Goal: Check status: Check status

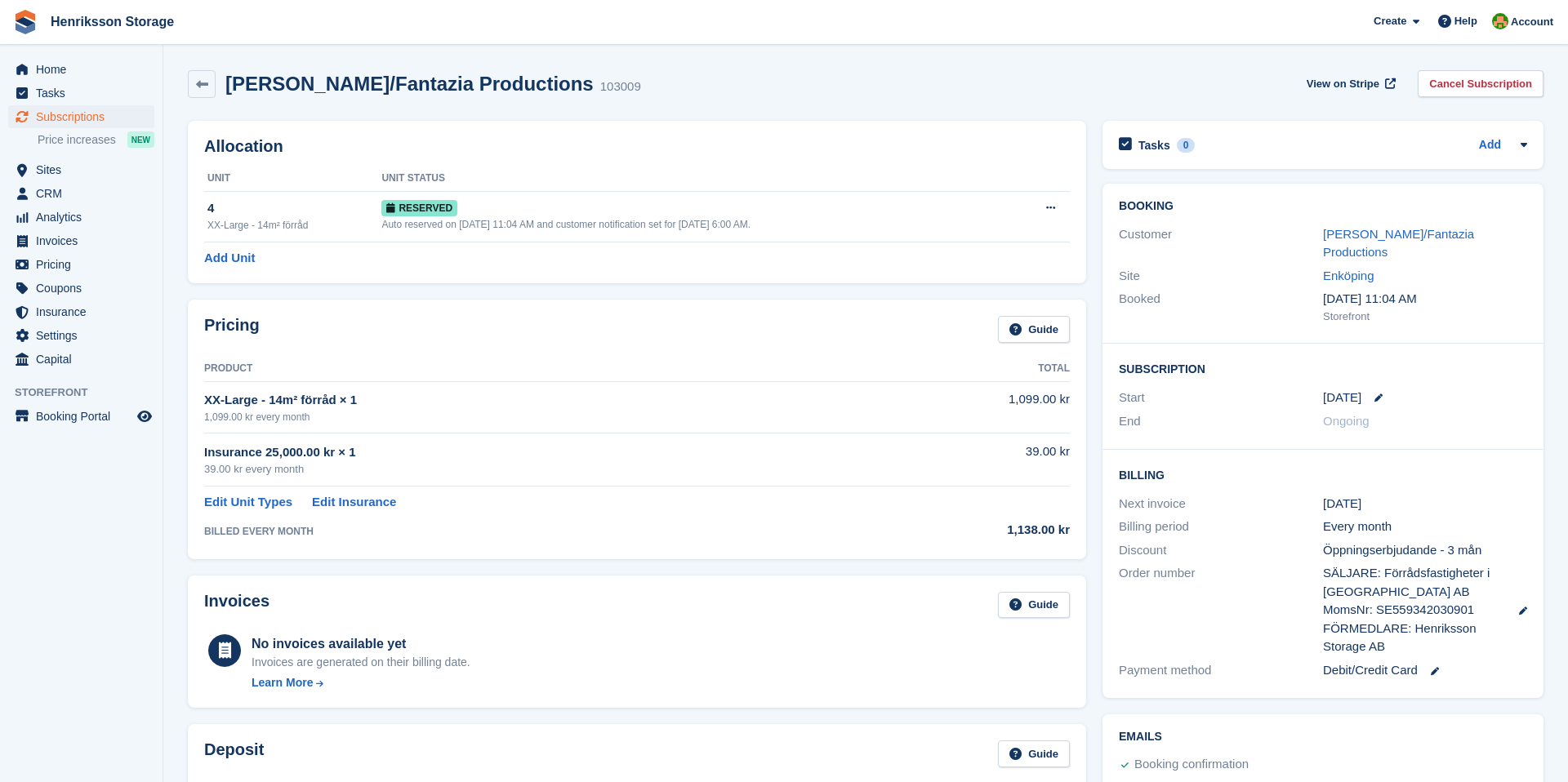
scroll to position [392, 0]
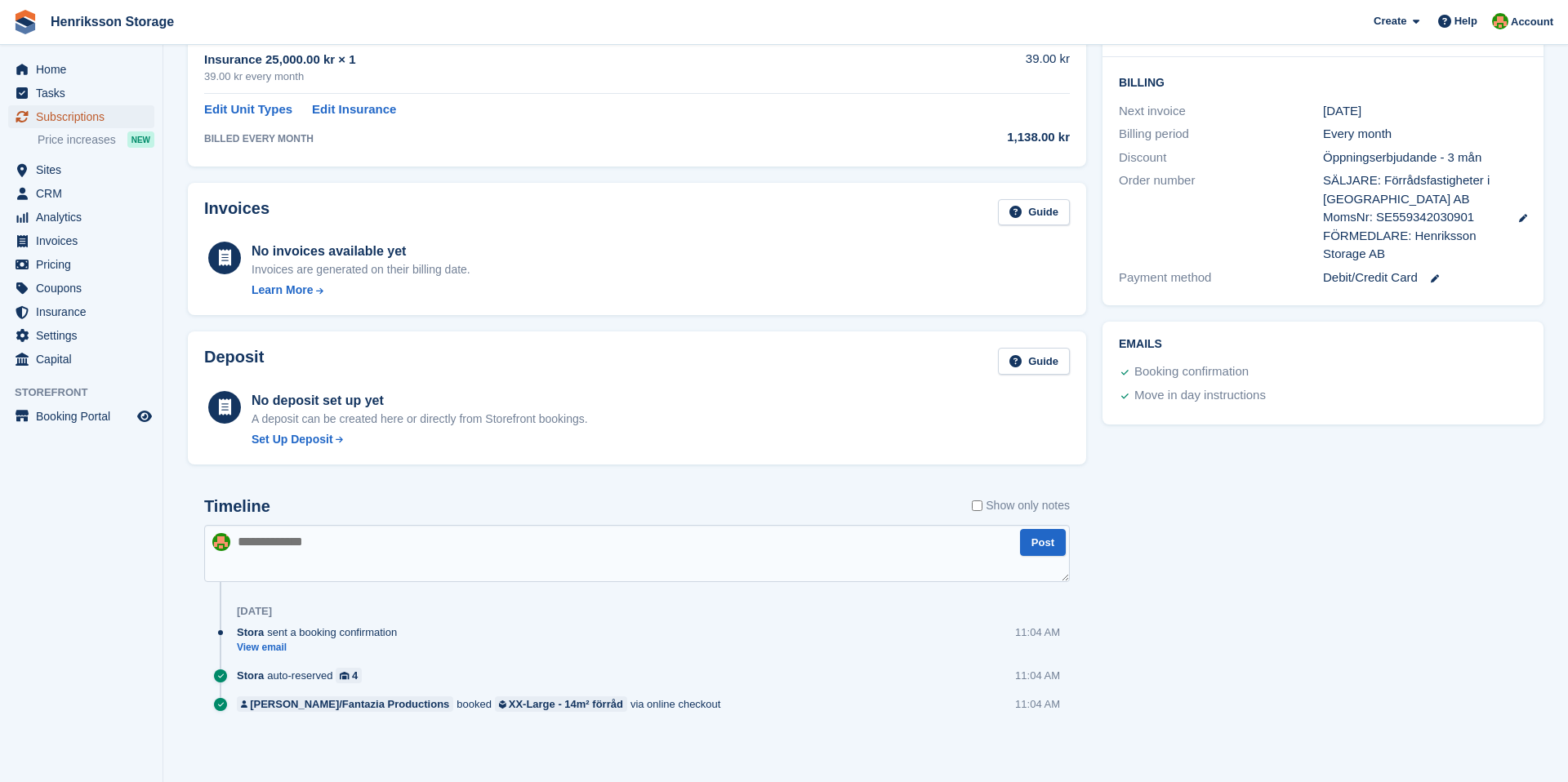
click at [84, 115] on span "Subscriptions" at bounding box center [84, 116] width 98 height 23
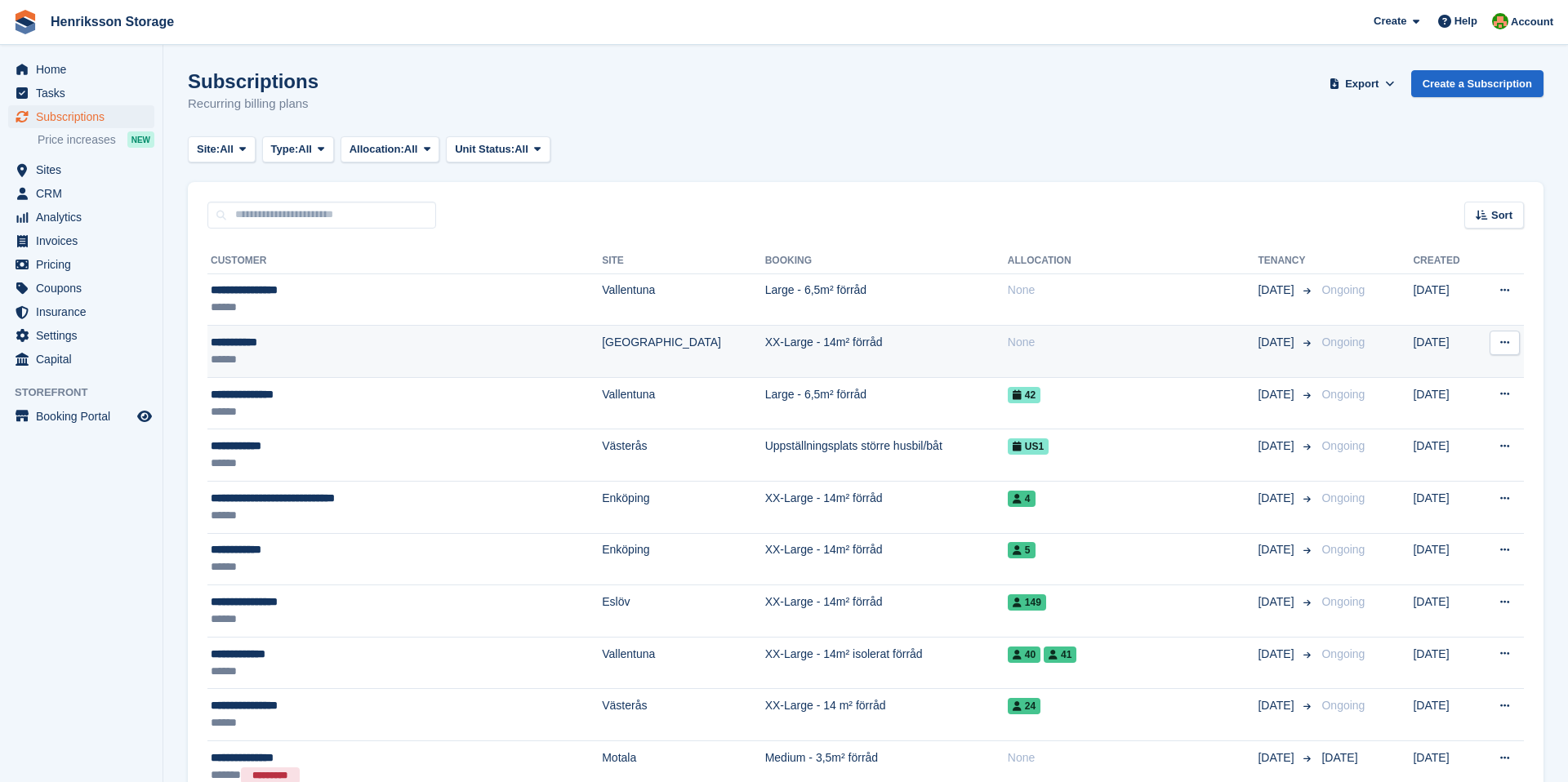
click at [320, 345] on div "**********" at bounding box center [353, 343] width 285 height 17
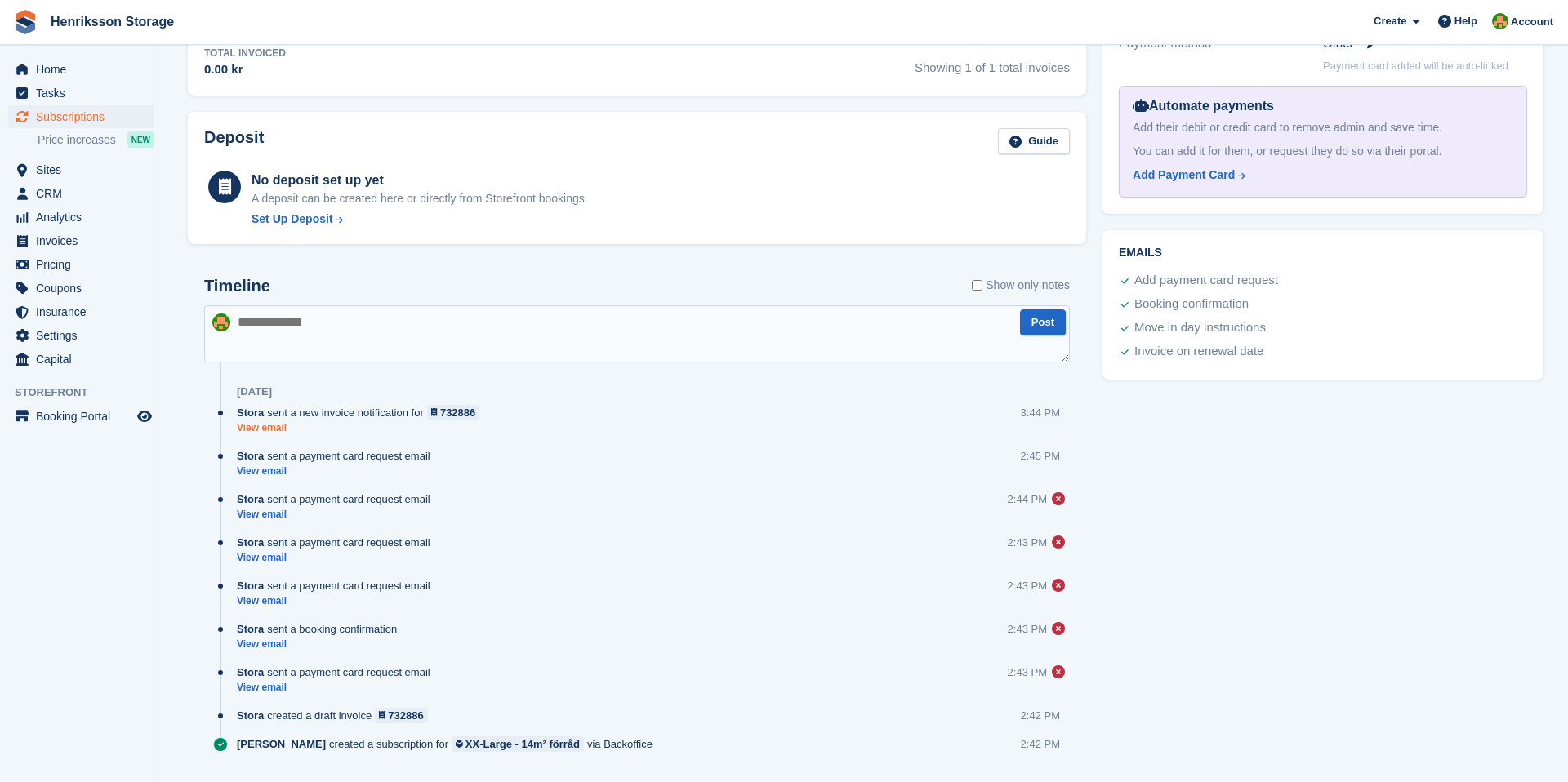
scroll to position [641, 0]
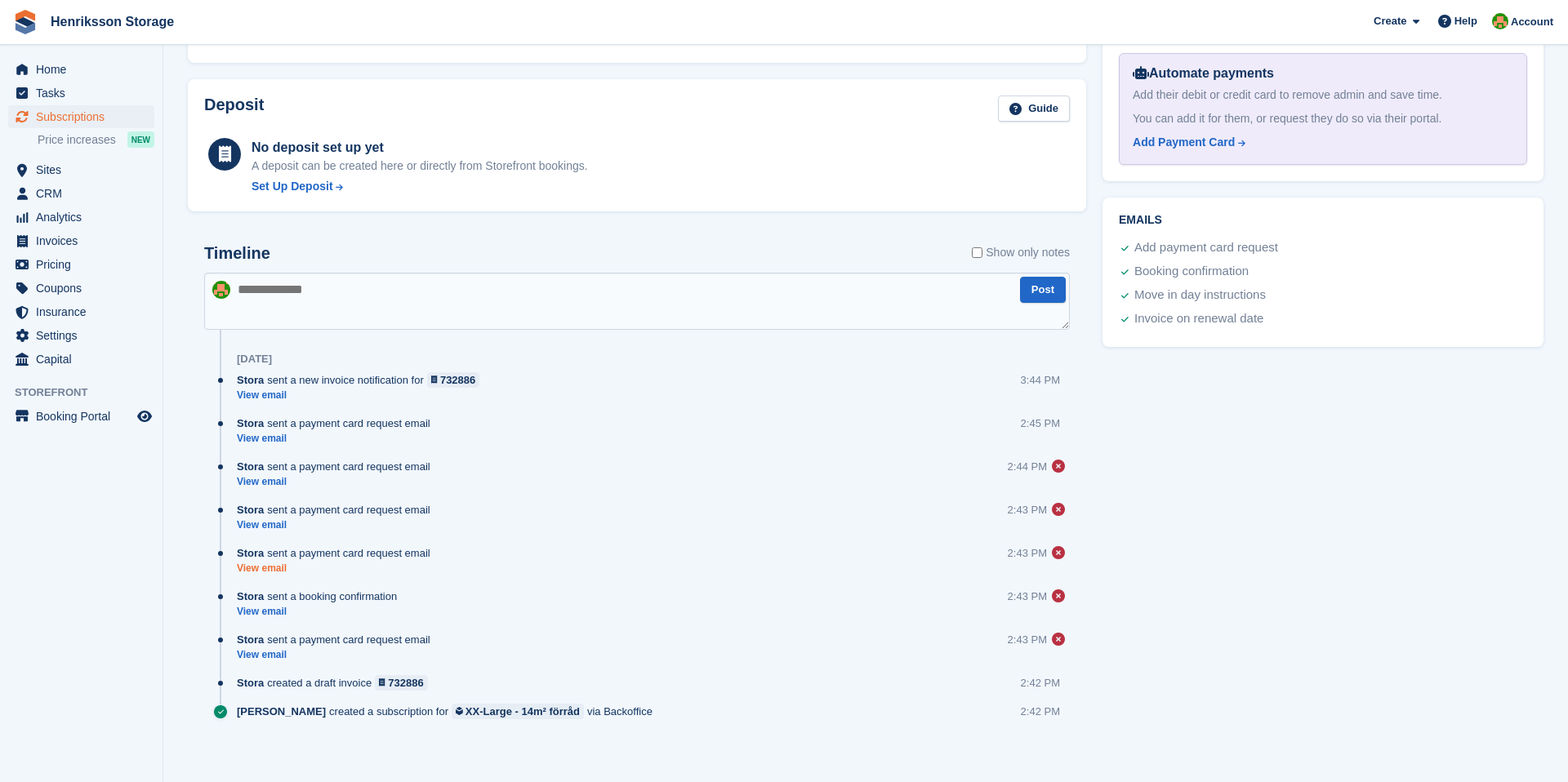
click at [260, 568] on link "View email" at bounding box center [338, 568] width 201 height 14
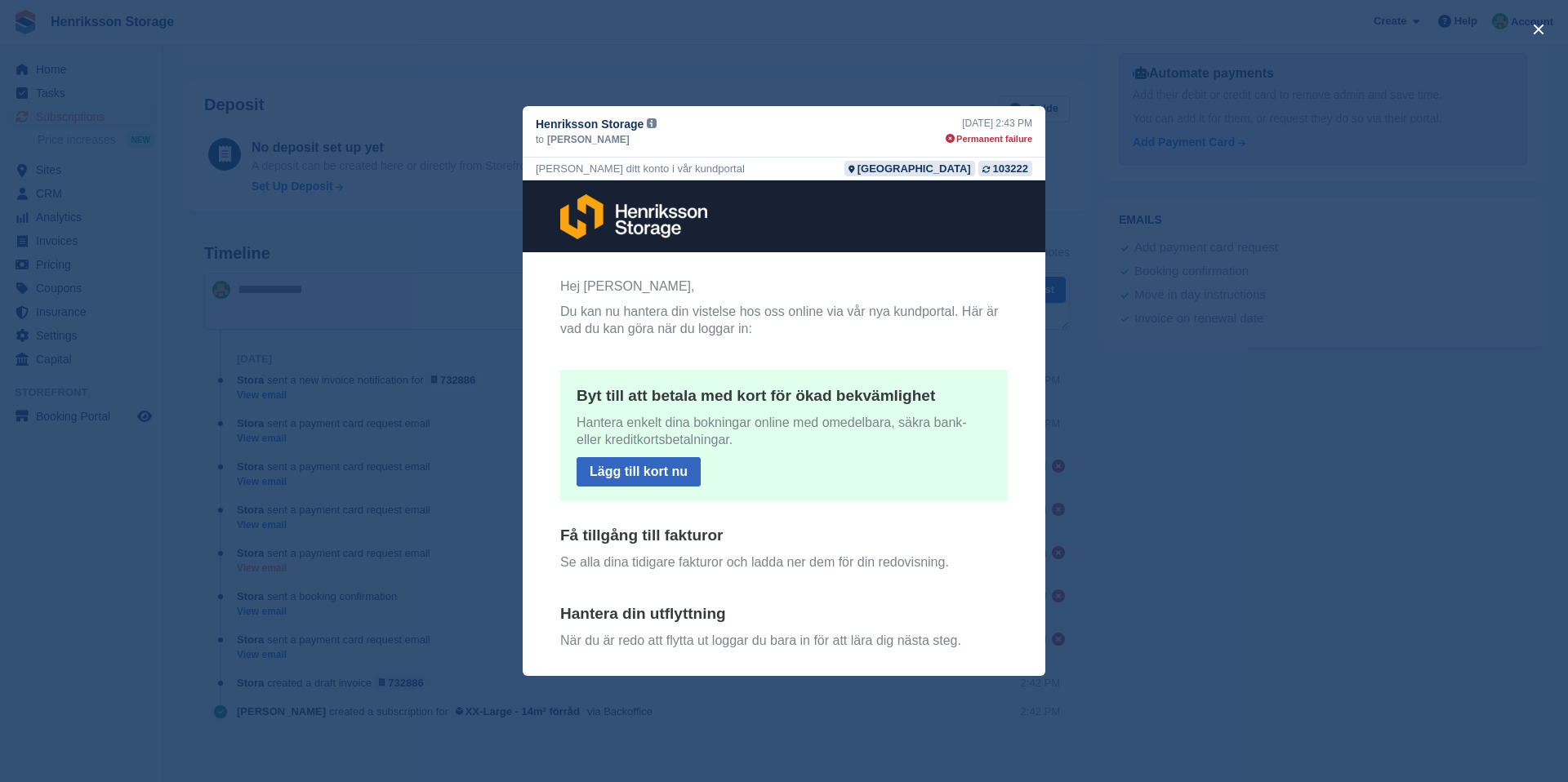
scroll to position [0, 0]
